Goal: Navigation & Orientation: Find specific page/section

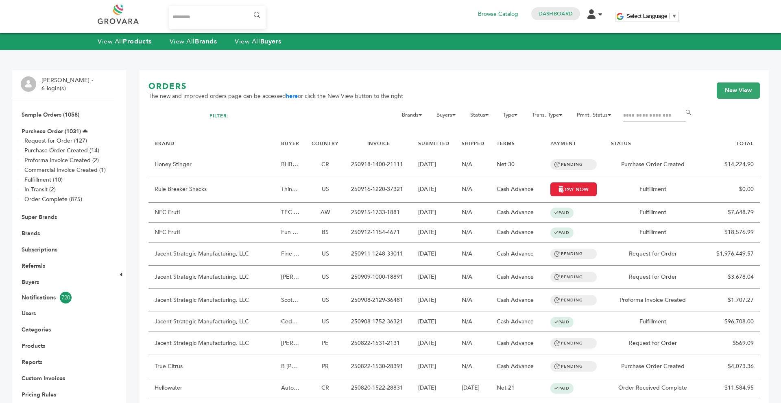
click at [198, 47] on div "View All Products View All Brands View All Buyers" at bounding box center [390, 41] width 781 height 17
click at [196, 41] on link "View All Brands" at bounding box center [194, 41] width 48 height 9
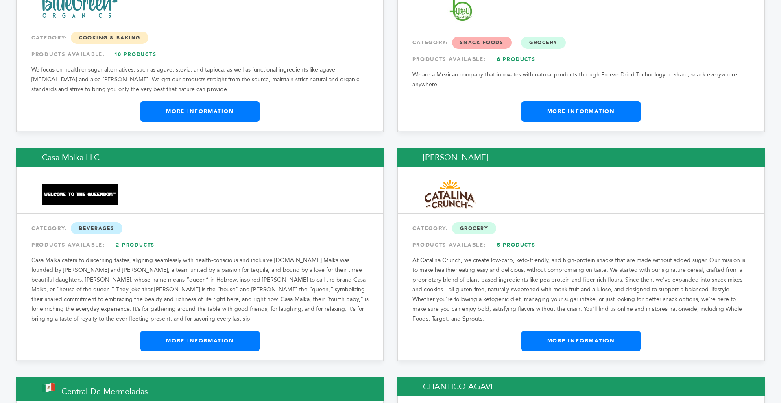
scroll to position [2814, 0]
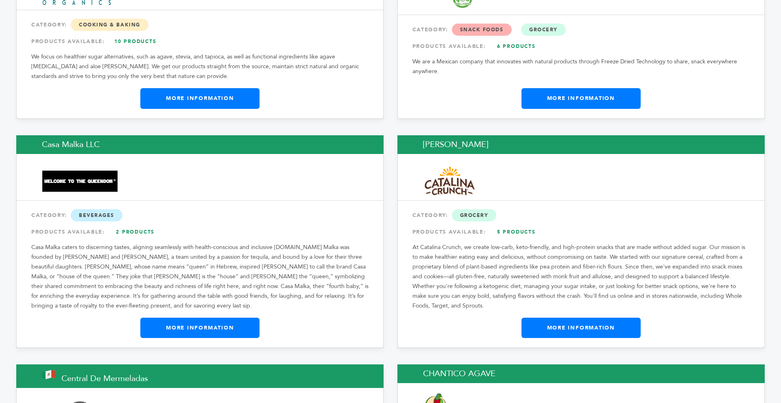
click at [535, 318] on link "More Information" at bounding box center [580, 328] width 119 height 20
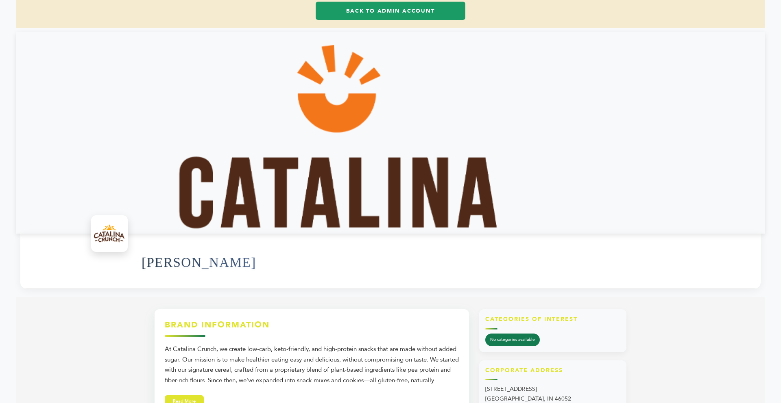
scroll to position [65, 0]
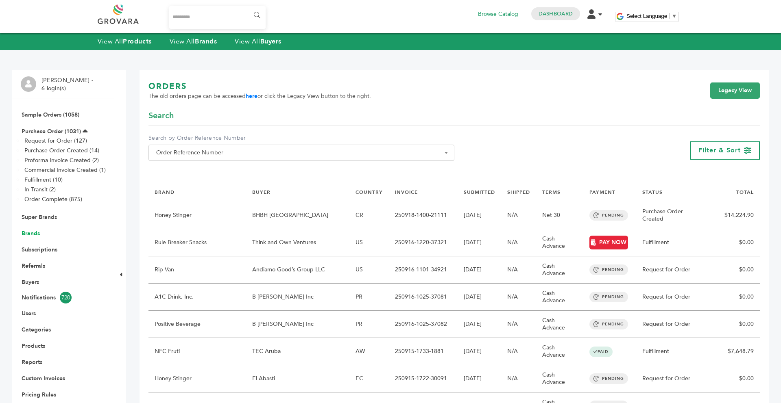
click at [25, 234] on link "Brands" at bounding box center [31, 234] width 18 height 8
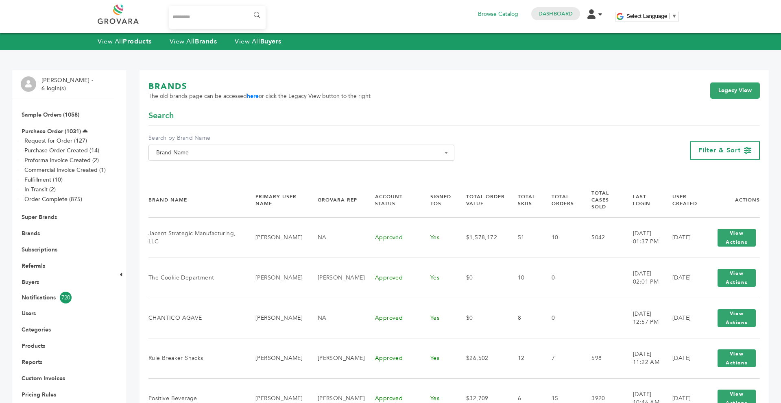
click at [194, 150] on span "Brand Name" at bounding box center [301, 152] width 297 height 11
click at [181, 165] on input "Search" at bounding box center [301, 168] width 302 height 10
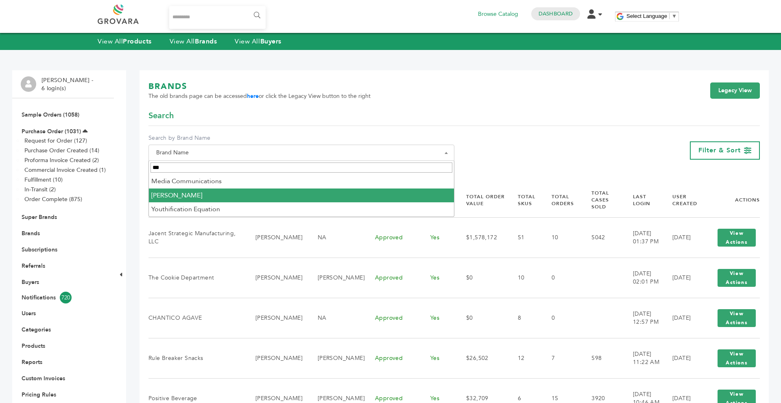
type input "***"
select select "**********"
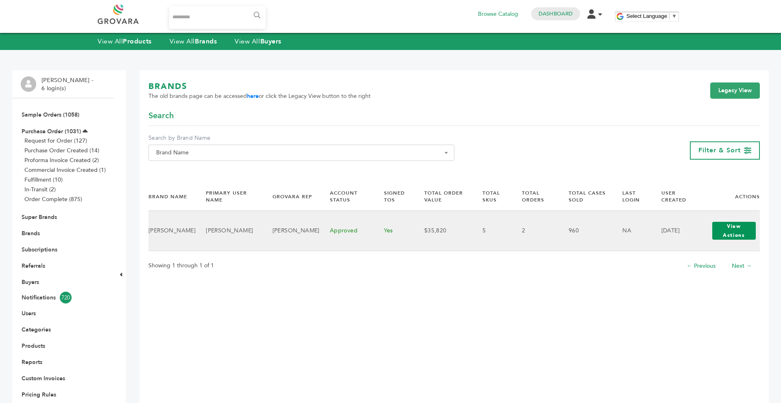
click at [724, 237] on button "View Actions" at bounding box center [734, 231] width 44 height 18
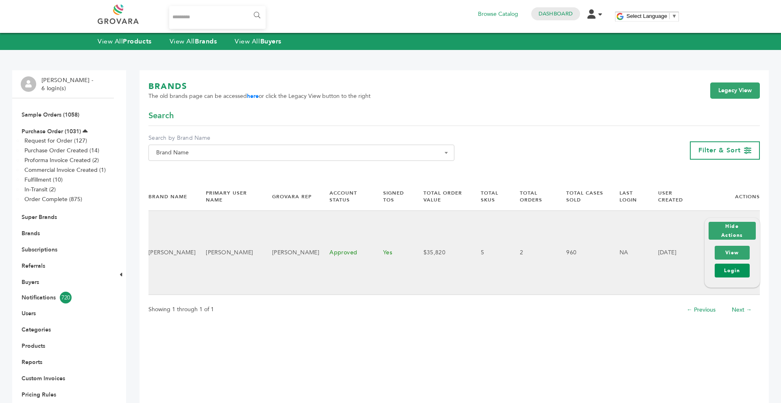
click at [727, 272] on link "Login" at bounding box center [732, 271] width 35 height 14
